Goal: Information Seeking & Learning: Learn about a topic

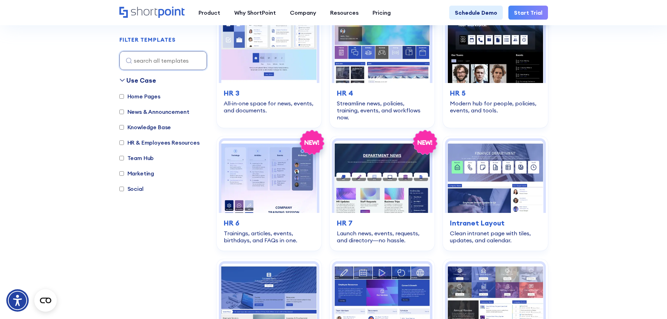
scroll to position [359, 0]
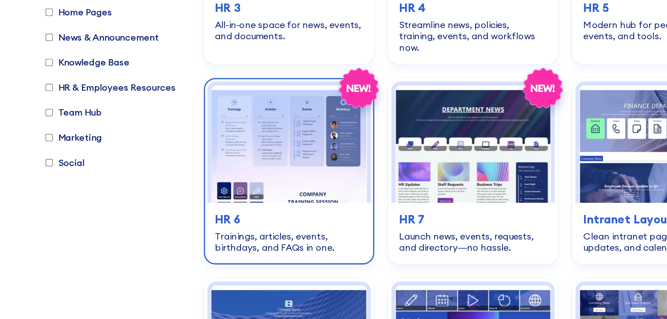
click at [256, 183] on img at bounding box center [269, 177] width 96 height 72
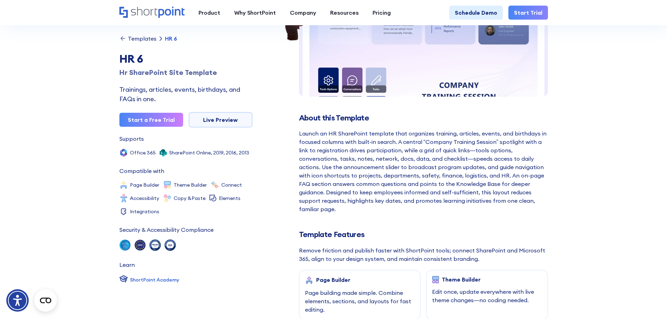
scroll to position [132, 0]
click at [331, 179] on div "Launch an HR SharePoint template that organizes training, articles, events, and…" at bounding box center [423, 171] width 249 height 84
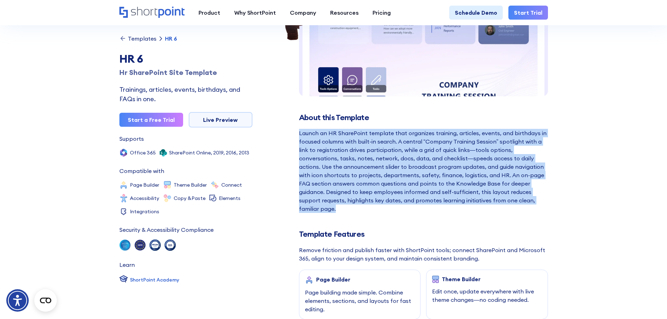
click at [397, 166] on div "Launch an HR SharePoint template that organizes training, articles, events, and…" at bounding box center [423, 171] width 249 height 84
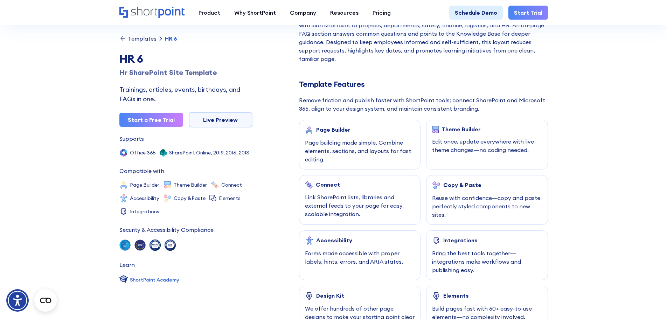
scroll to position [278, 0]
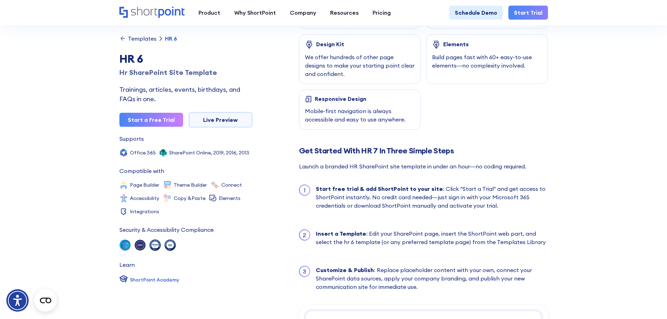
scroll to position [534, 0]
click at [492, 131] on div "About this Template Launch an HR SharePoint template that organizes training, a…" at bounding box center [423, 144] width 249 height 1248
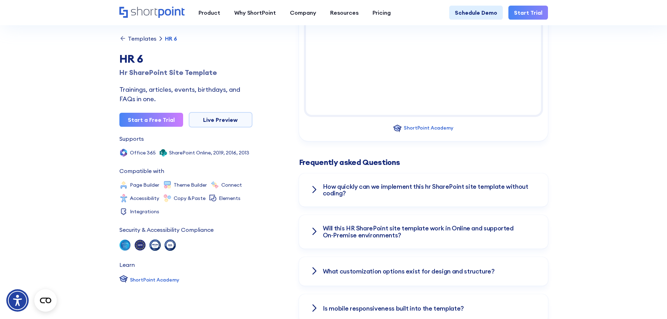
scroll to position [862, 0]
click at [312, 188] on icon at bounding box center [314, 189] width 5 height 8
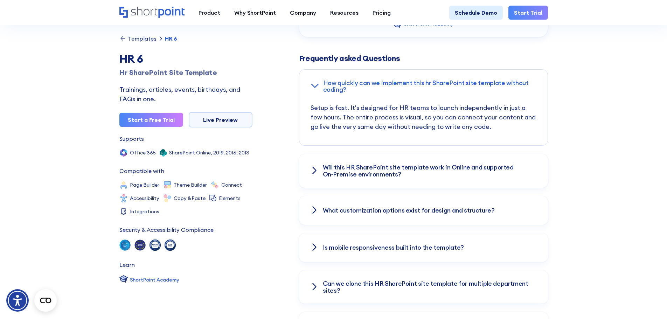
scroll to position [966, 0]
click at [313, 167] on icon at bounding box center [314, 170] width 3 height 6
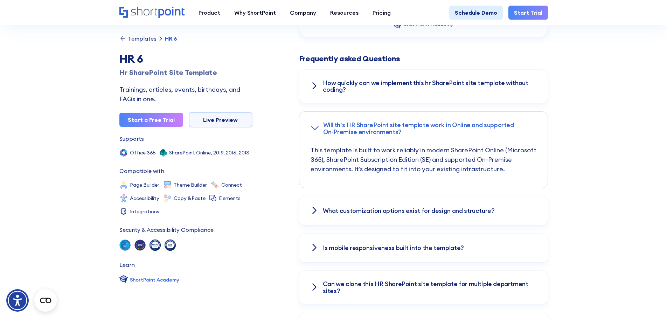
click at [316, 206] on icon at bounding box center [314, 210] width 8 height 8
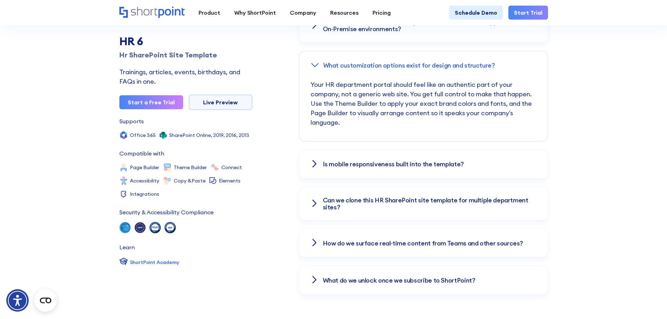
scroll to position [1069, 0]
click at [312, 161] on icon at bounding box center [314, 163] width 8 height 8
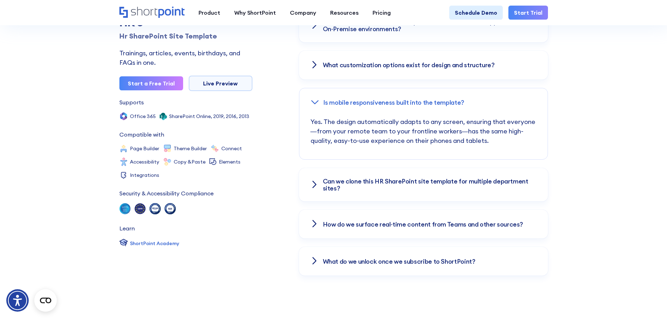
click at [313, 186] on icon at bounding box center [314, 184] width 8 height 8
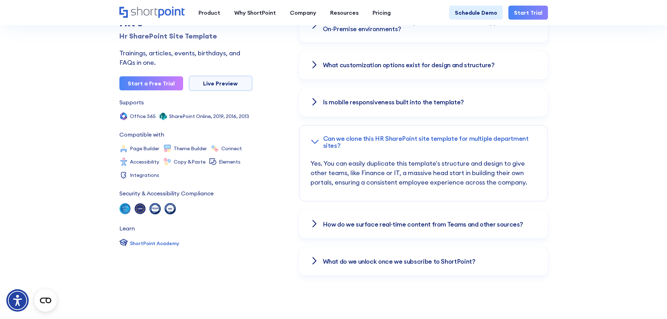
scroll to position [1068, 0]
click at [311, 221] on icon at bounding box center [314, 224] width 8 height 8
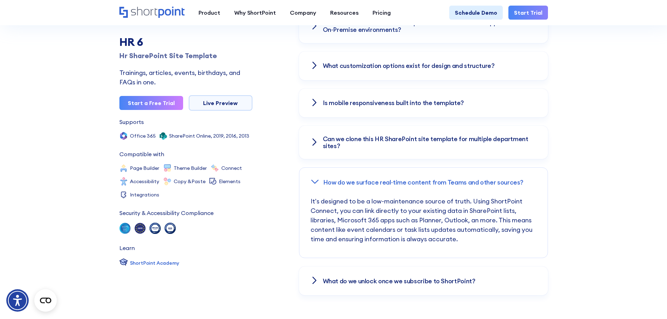
click at [318, 281] on icon at bounding box center [314, 280] width 8 height 8
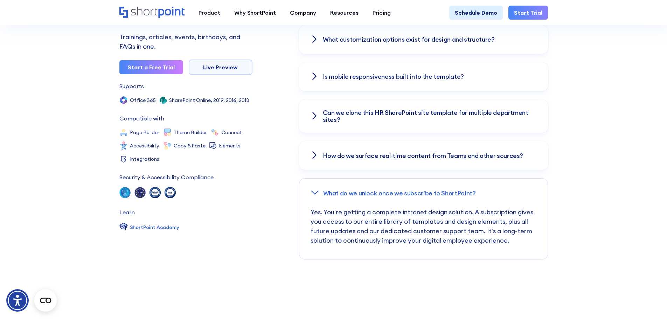
scroll to position [1094, 0]
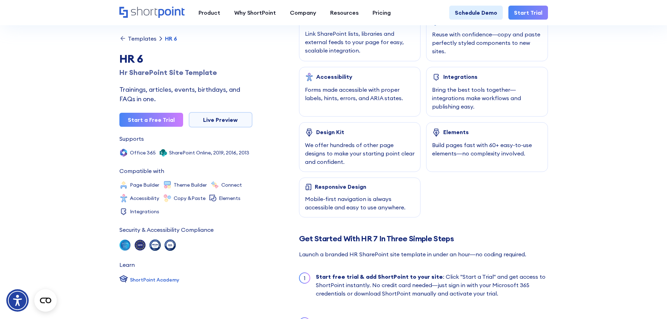
scroll to position [446, 0]
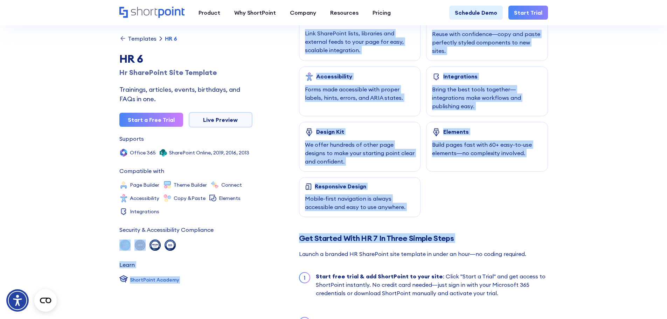
drag, startPoint x: 277, startPoint y: 251, endPoint x: 128, endPoint y: 254, distance: 148.8
click at [128, 254] on div "Templates HR 6 HR 6 Hr SharePoint Site Template Trainings, articles, events, bi…" at bounding box center [333, 237] width 429 height 1339
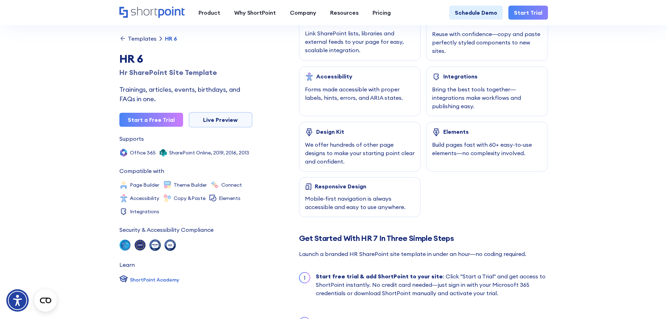
click at [263, 265] on div "Templates HR 6 HR 6 Hr SharePoint Site Template Trainings, articles, events, bi…" at bounding box center [333, 237] width 429 height 1339
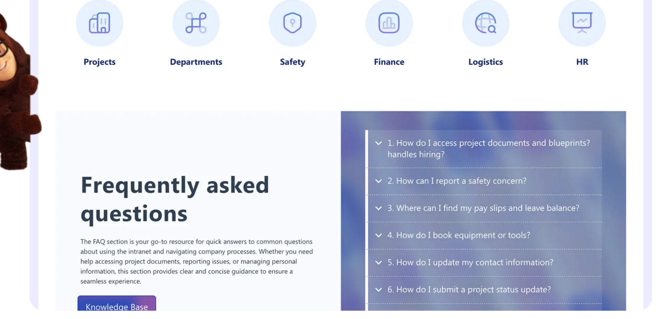
scroll to position [279, 0]
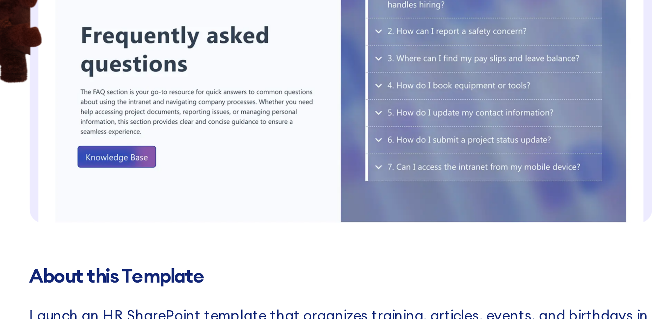
click at [383, 169] on img at bounding box center [423, 6] width 249 height 464
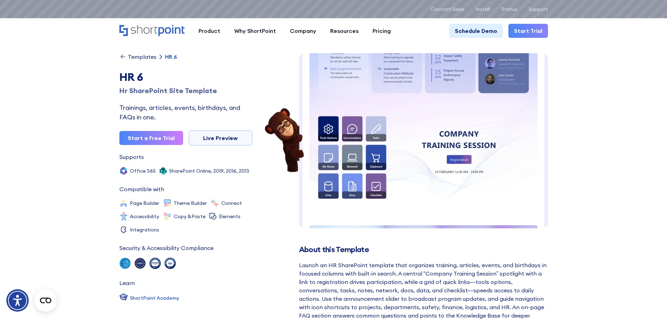
scroll to position [0, 0]
